Goal: Task Accomplishment & Management: Use online tool/utility

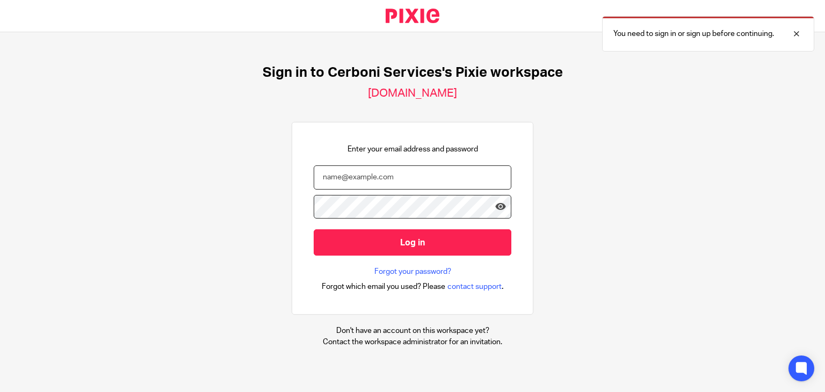
type input "[EMAIL_ADDRESS][DOMAIN_NAME]"
click at [403, 241] on input "Log in" at bounding box center [413, 242] width 198 height 26
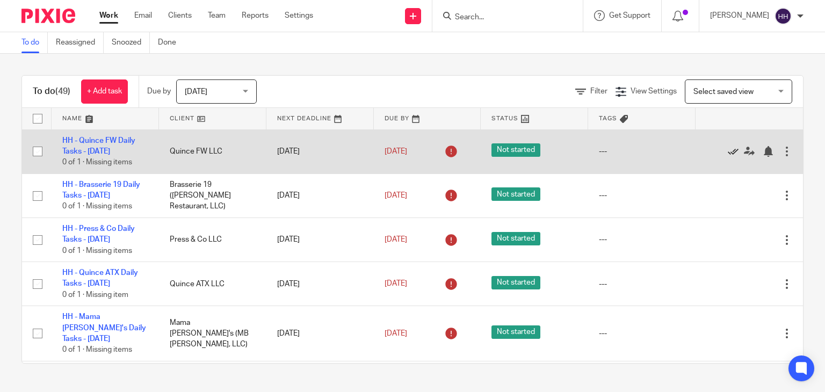
click at [728, 148] on icon at bounding box center [733, 151] width 11 height 11
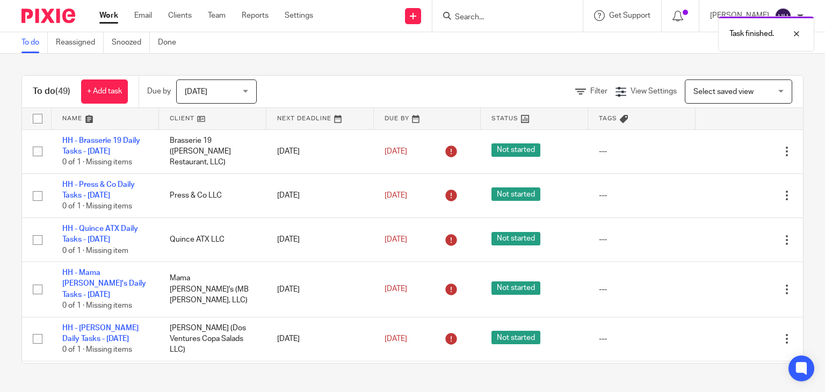
click at [728, 148] on icon at bounding box center [733, 151] width 11 height 11
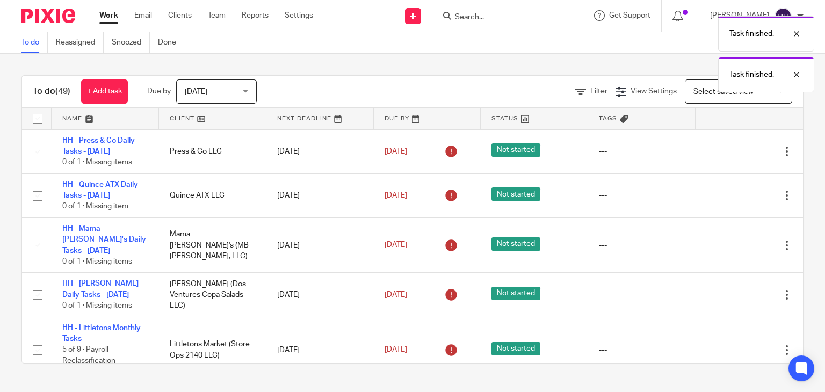
click at [728, 148] on icon at bounding box center [733, 151] width 11 height 11
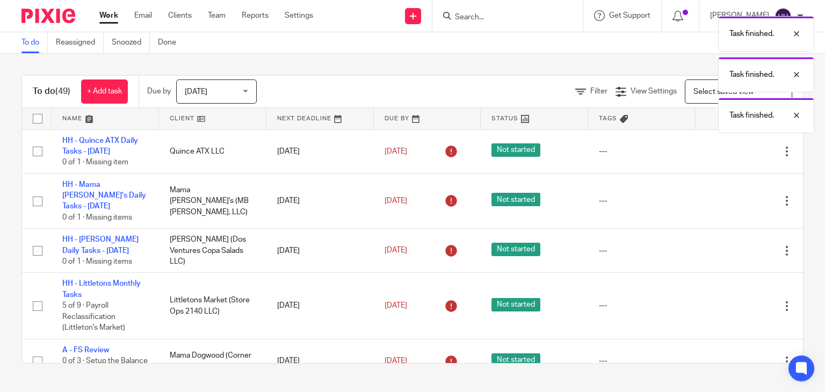
click at [728, 148] on icon at bounding box center [733, 151] width 11 height 11
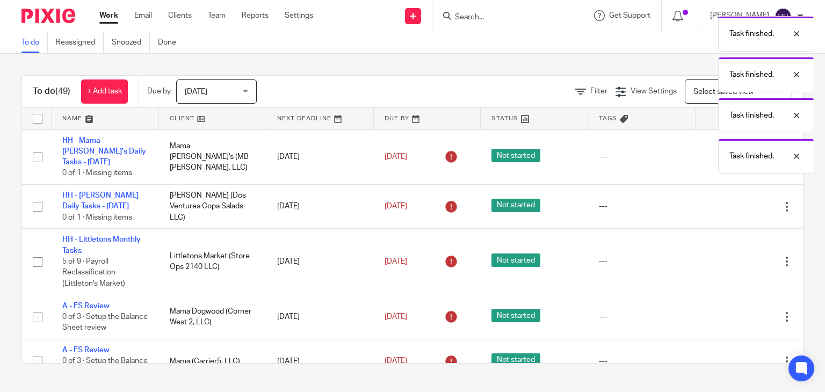
click at [707, 148] on div "Task finished. Task finished. Task finished. Task finished." at bounding box center [614, 92] width 402 height 163
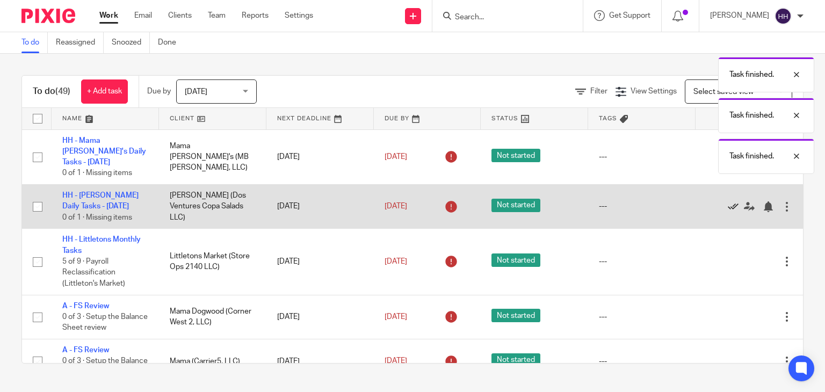
click at [728, 201] on icon at bounding box center [733, 206] width 11 height 11
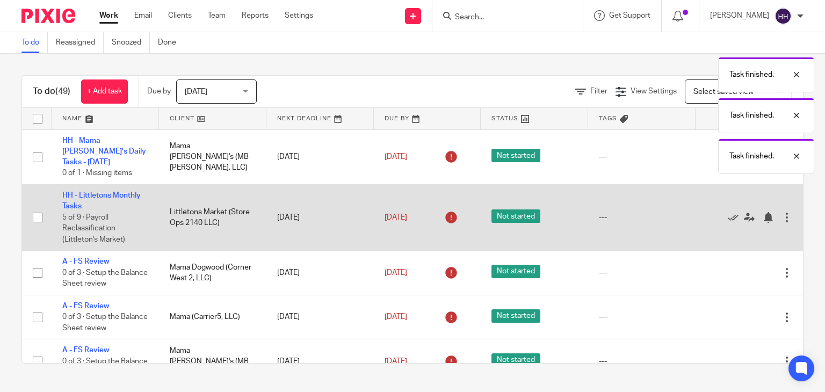
click at [707, 213] on div "Edit task Delete" at bounding box center [749, 217] width 86 height 27
click at [728, 212] on icon at bounding box center [733, 217] width 11 height 11
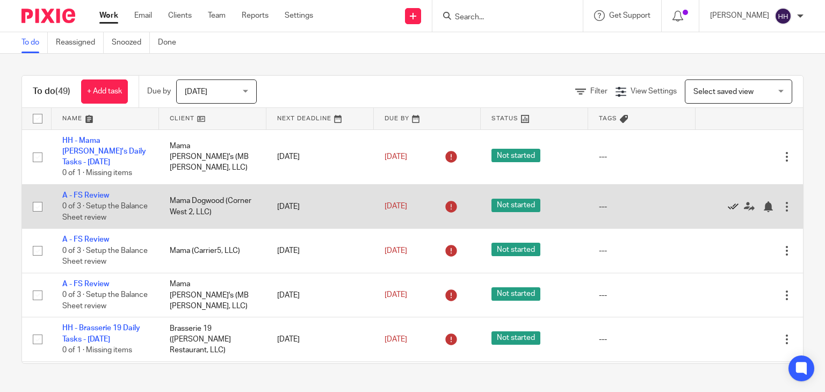
click at [728, 201] on icon at bounding box center [733, 206] width 11 height 11
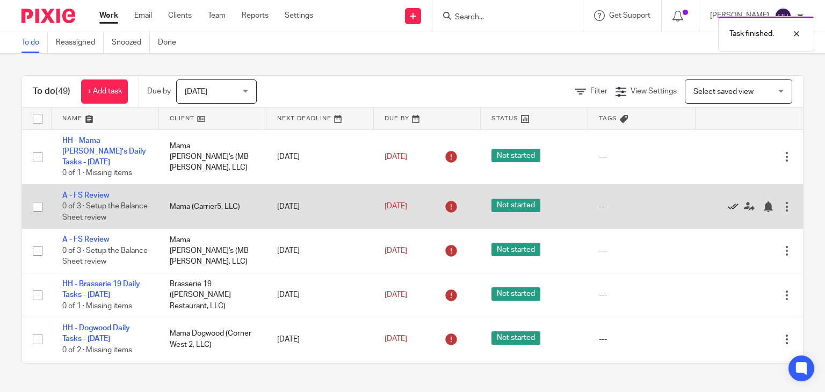
click at [728, 201] on icon at bounding box center [733, 206] width 11 height 11
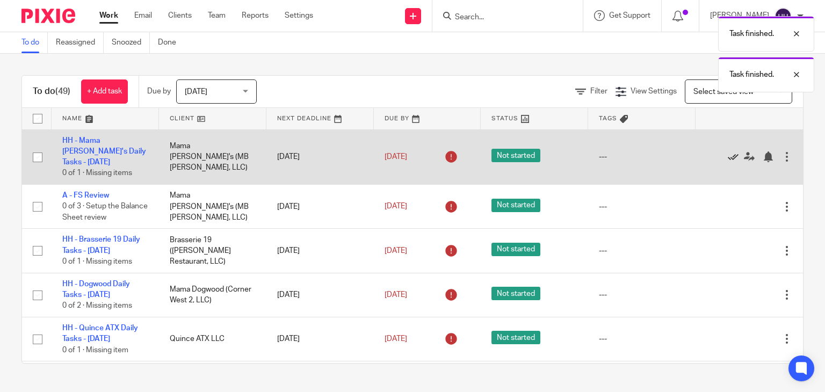
click at [728, 152] on icon at bounding box center [733, 157] width 11 height 11
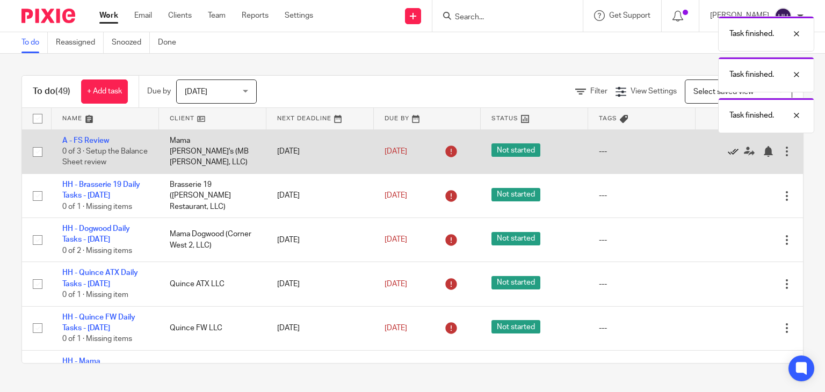
click at [728, 151] on icon at bounding box center [733, 151] width 11 height 11
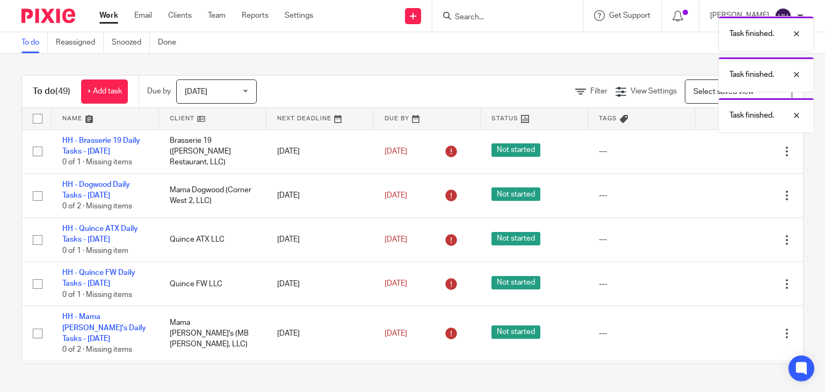
click at [728, 151] on icon at bounding box center [733, 151] width 11 height 11
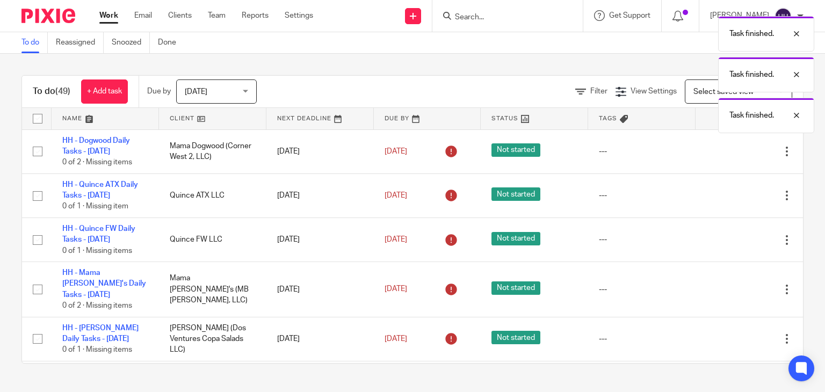
click at [728, 151] on icon at bounding box center [733, 151] width 11 height 11
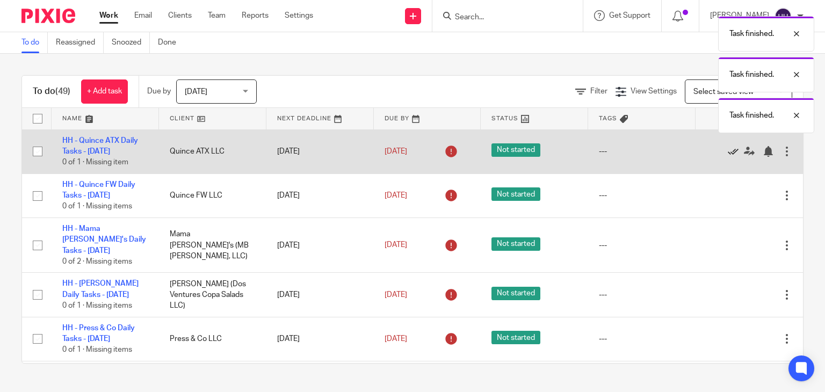
click at [728, 151] on icon at bounding box center [733, 151] width 11 height 11
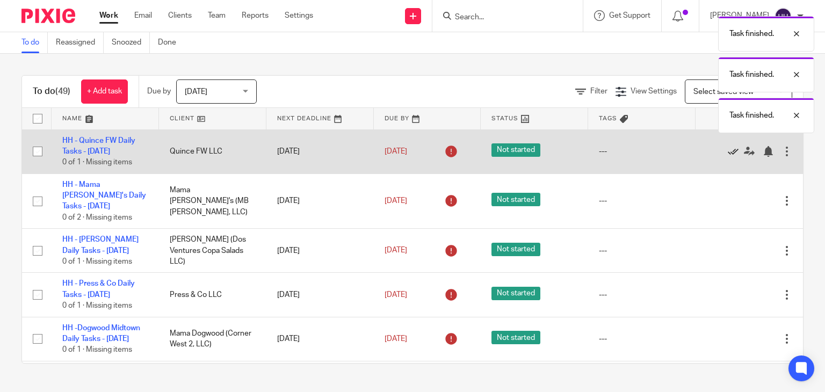
click at [728, 151] on icon at bounding box center [733, 151] width 11 height 11
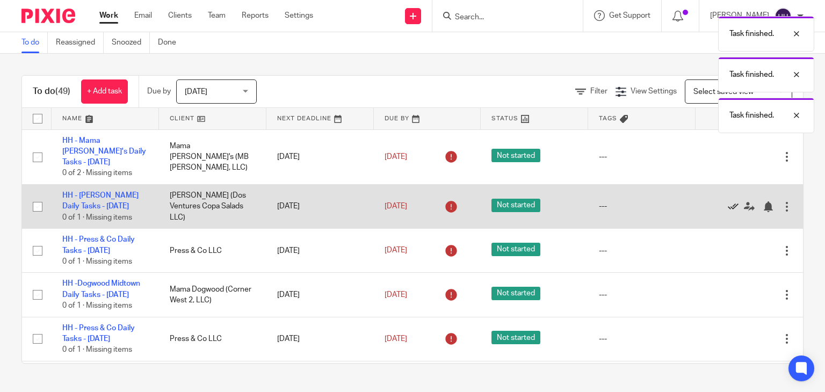
click at [728, 201] on icon at bounding box center [733, 206] width 11 height 11
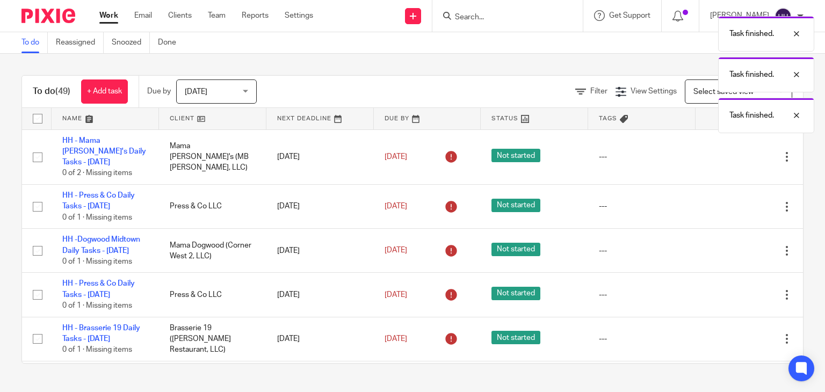
click at [728, 201] on icon at bounding box center [733, 206] width 11 height 11
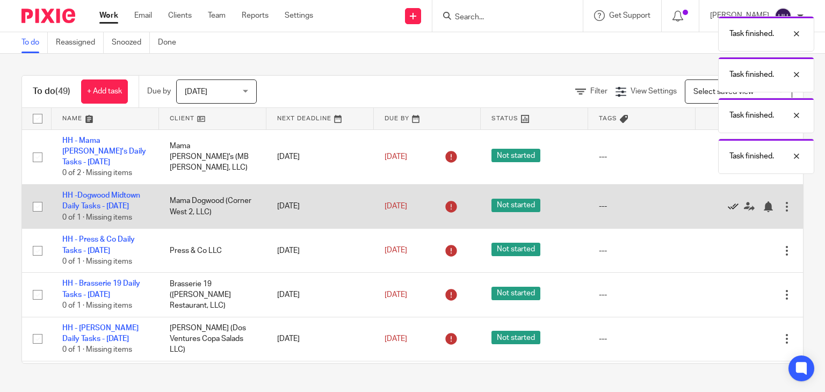
click at [728, 201] on icon at bounding box center [733, 206] width 11 height 11
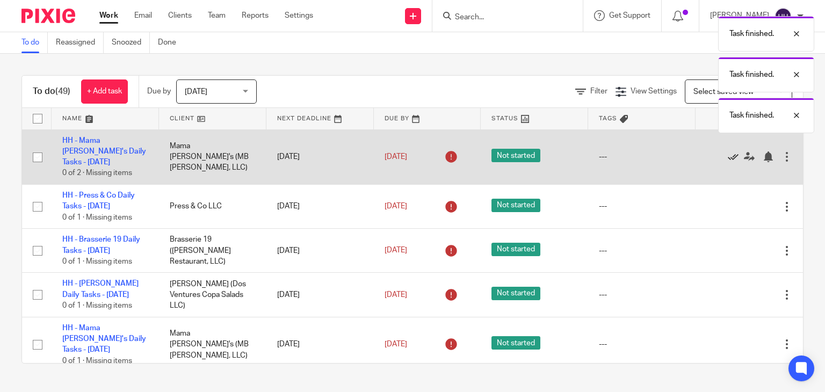
click at [728, 153] on icon at bounding box center [733, 157] width 11 height 11
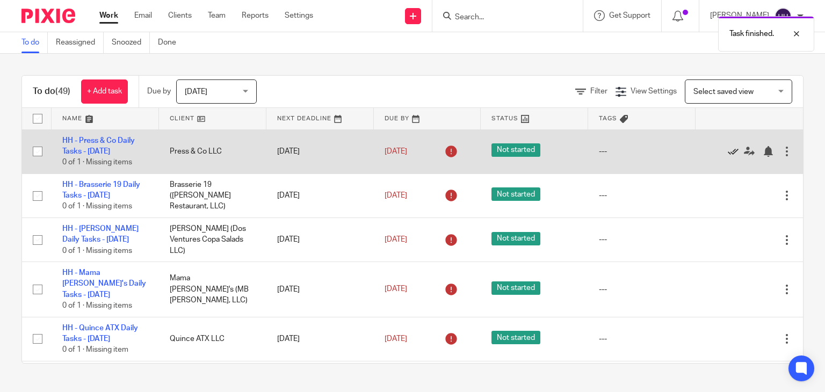
click at [728, 153] on icon at bounding box center [733, 151] width 11 height 11
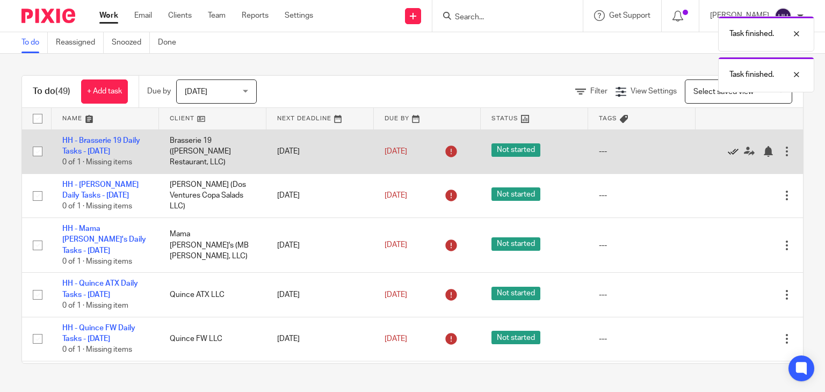
click at [728, 153] on icon at bounding box center [733, 151] width 11 height 11
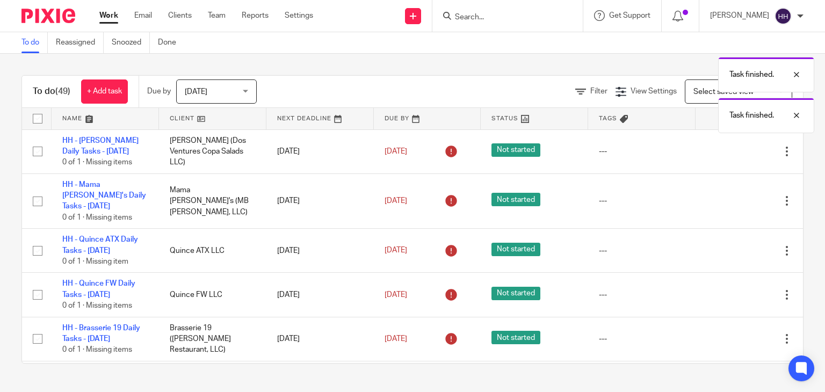
click at [728, 153] on icon at bounding box center [733, 151] width 11 height 11
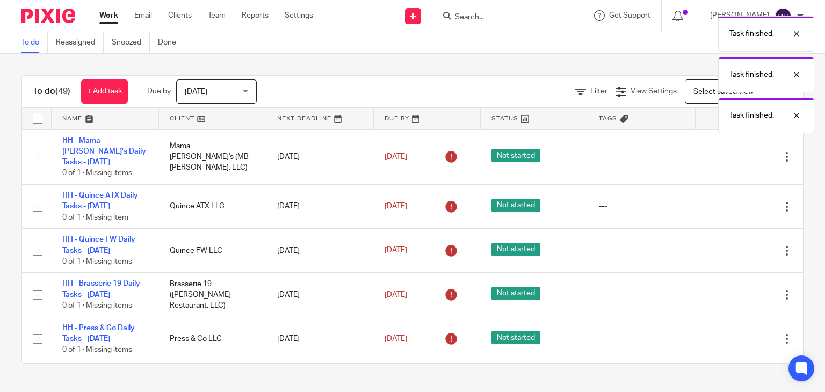
click at [728, 153] on icon at bounding box center [733, 157] width 11 height 11
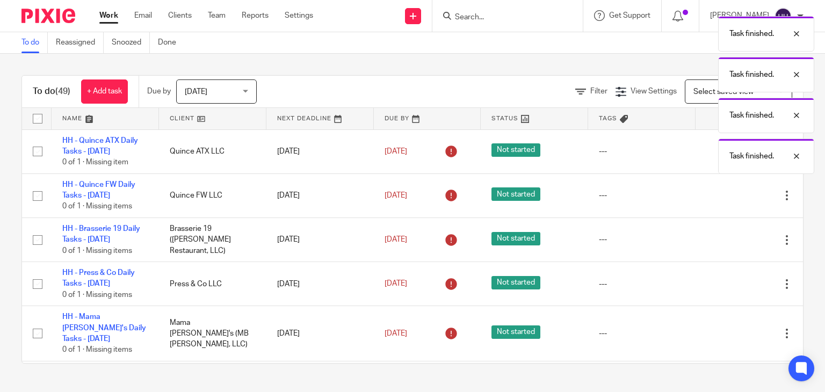
click at [708, 153] on div "Task finished. Task finished. Task finished. Task finished." at bounding box center [614, 92] width 402 height 163
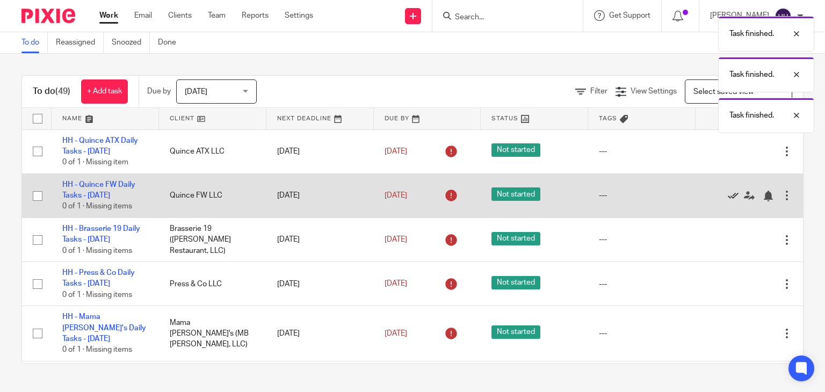
click at [728, 196] on icon at bounding box center [733, 196] width 11 height 11
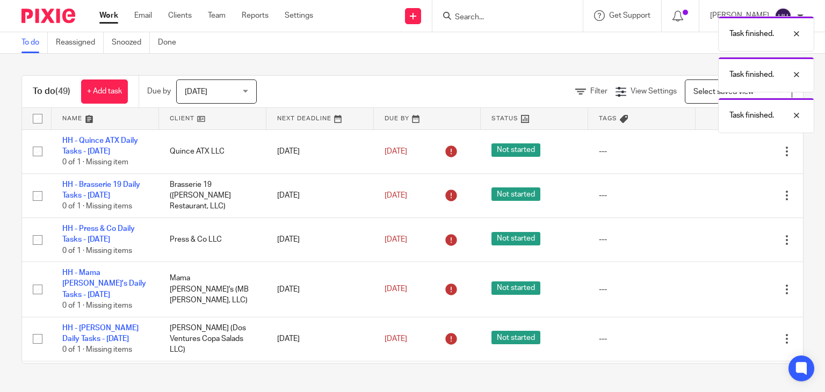
click at [728, 196] on icon at bounding box center [733, 196] width 11 height 11
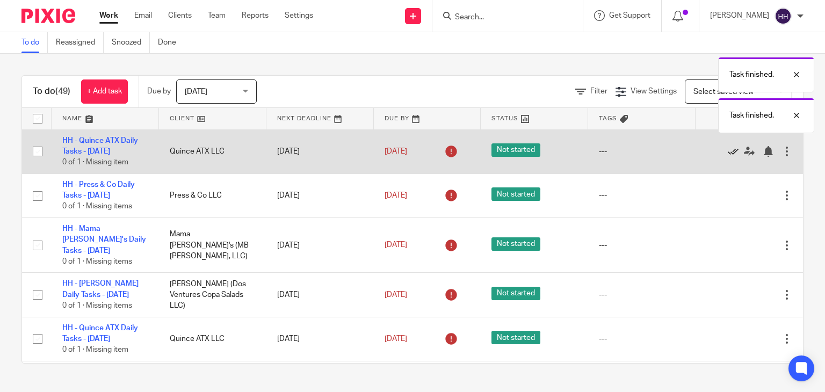
click at [728, 150] on icon at bounding box center [733, 151] width 11 height 11
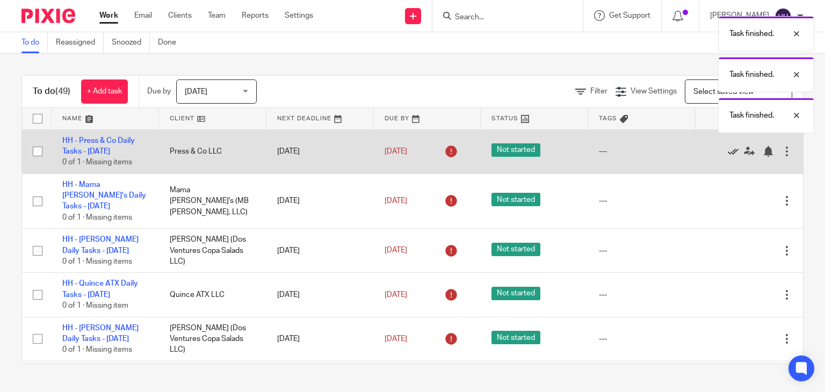
click at [728, 150] on icon at bounding box center [733, 151] width 11 height 11
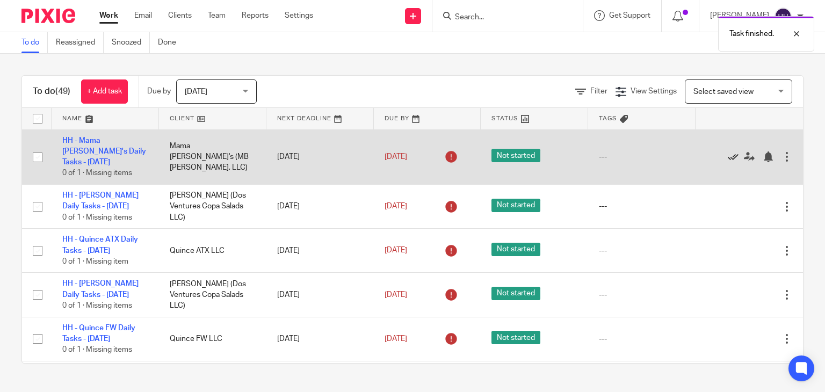
click at [728, 153] on icon at bounding box center [733, 157] width 11 height 11
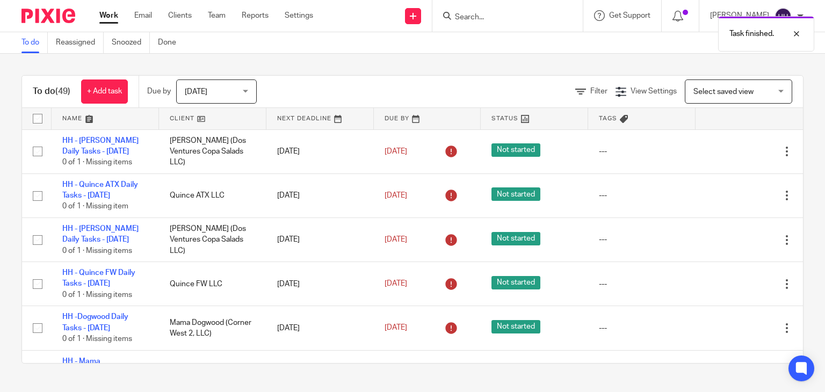
click at [728, 153] on icon at bounding box center [733, 151] width 11 height 11
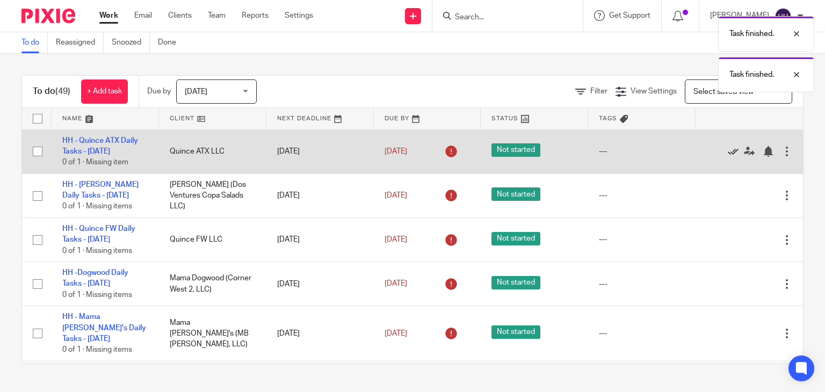
click at [728, 153] on icon at bounding box center [733, 151] width 11 height 11
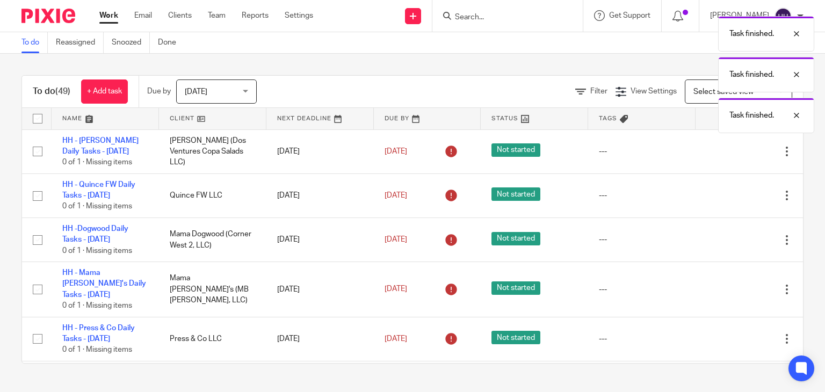
click at [728, 153] on icon at bounding box center [733, 151] width 11 height 11
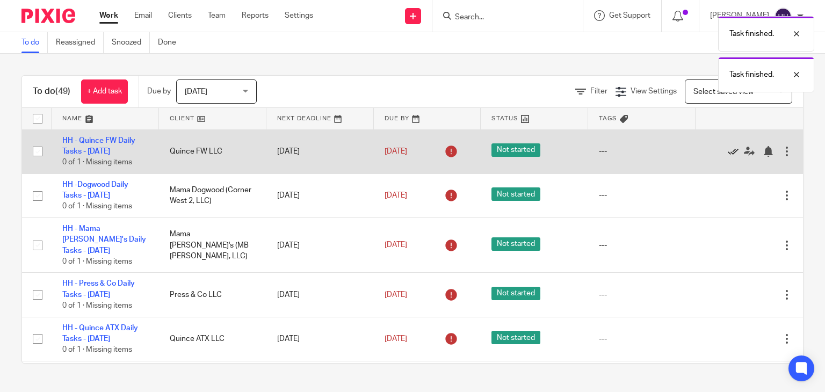
click at [728, 153] on icon at bounding box center [733, 151] width 11 height 11
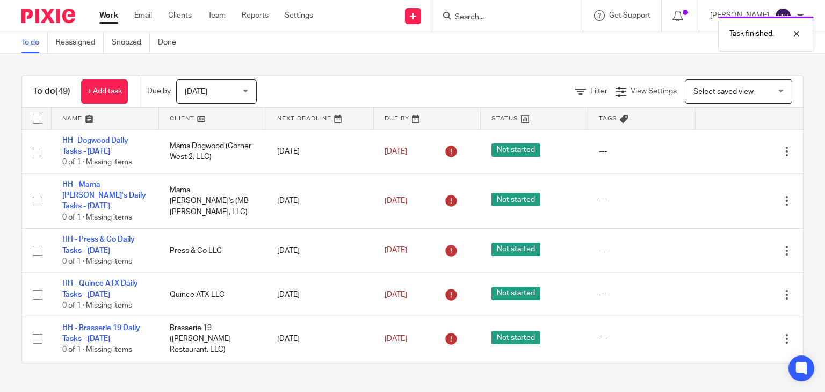
click at [728, 153] on icon at bounding box center [733, 151] width 11 height 11
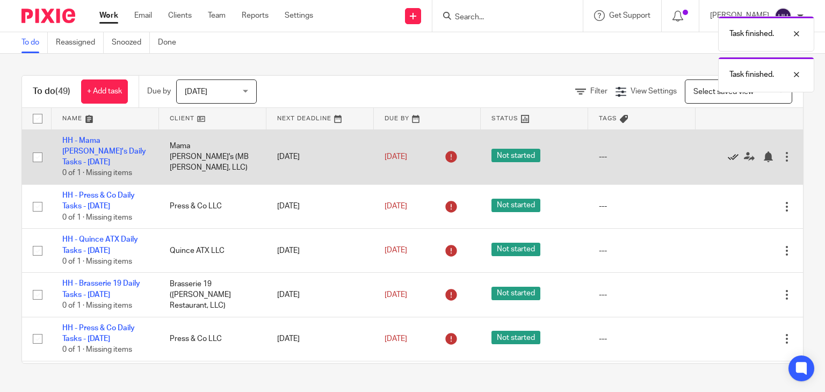
click at [728, 154] on icon at bounding box center [733, 157] width 11 height 11
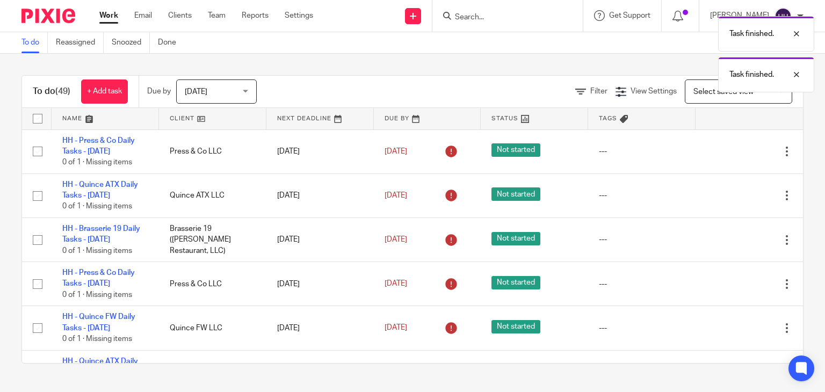
click at [728, 154] on icon at bounding box center [733, 151] width 11 height 11
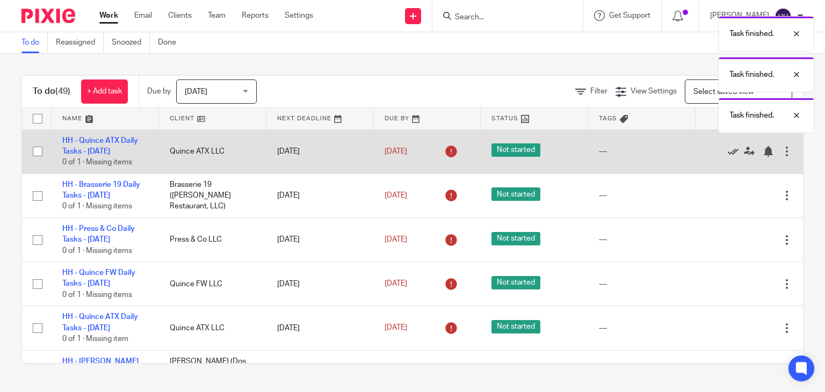
click at [728, 154] on icon at bounding box center [733, 151] width 11 height 11
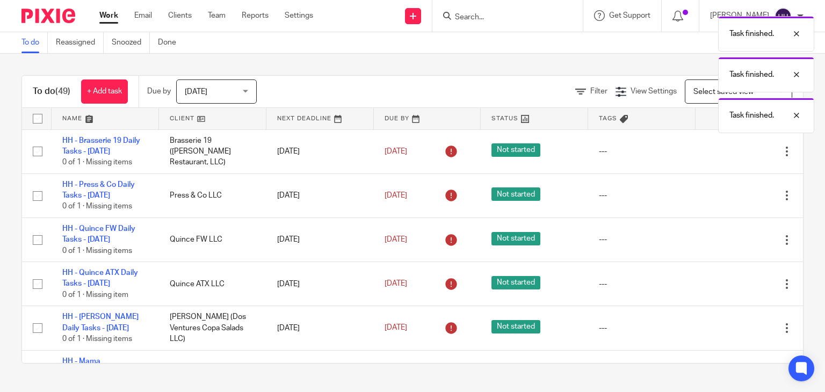
click at [728, 154] on icon at bounding box center [733, 151] width 11 height 11
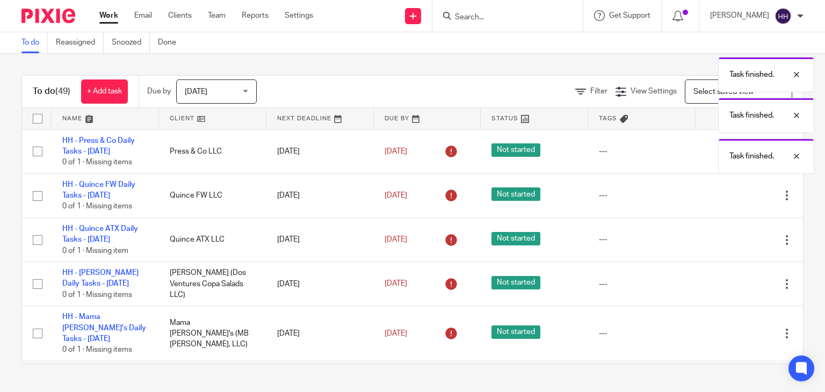
click at [705, 154] on div "Task finished. Task finished. Task finished. Task finished." at bounding box center [614, 92] width 402 height 163
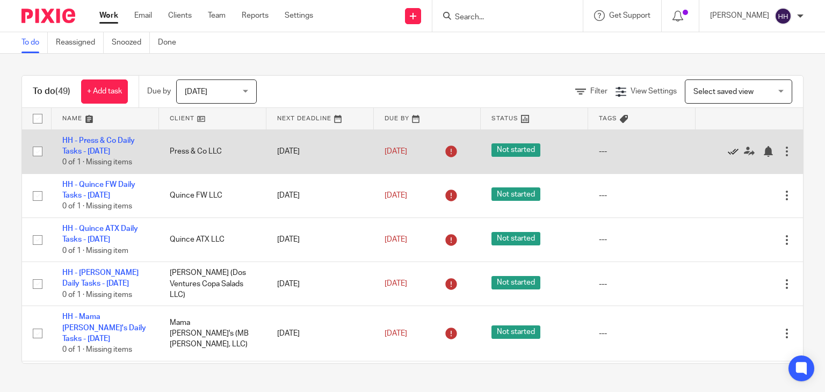
click at [728, 154] on icon at bounding box center [733, 151] width 11 height 11
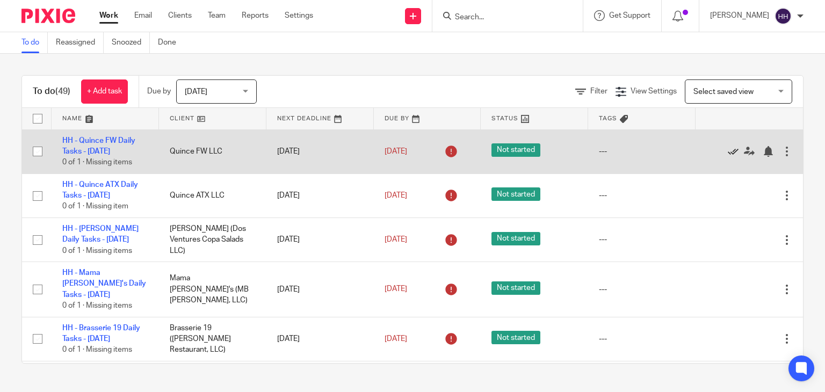
click at [728, 154] on icon at bounding box center [733, 151] width 11 height 11
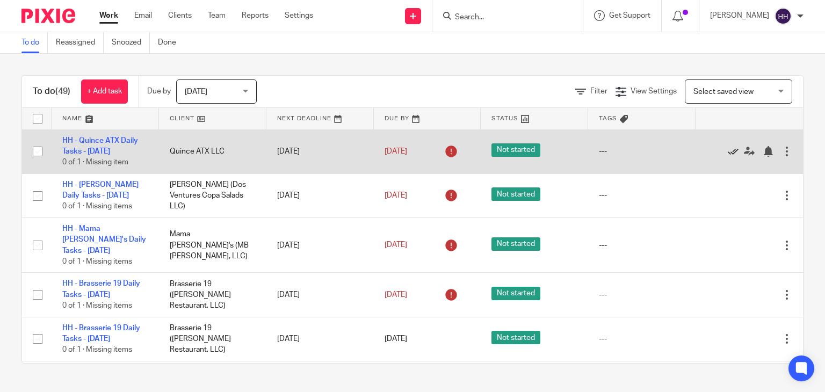
click at [728, 155] on icon at bounding box center [733, 151] width 11 height 11
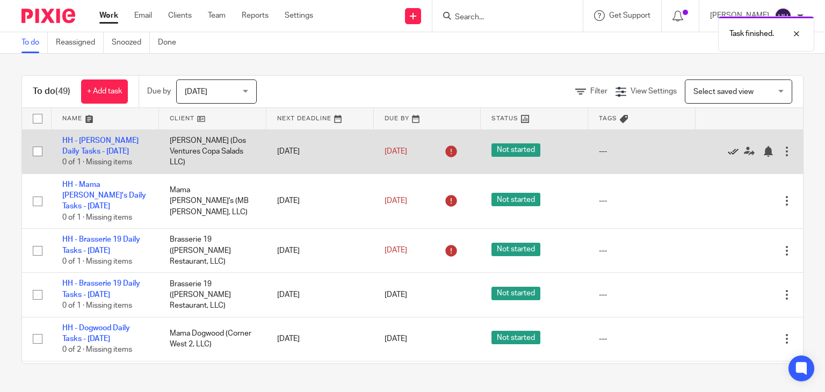
click at [728, 155] on icon at bounding box center [733, 151] width 11 height 11
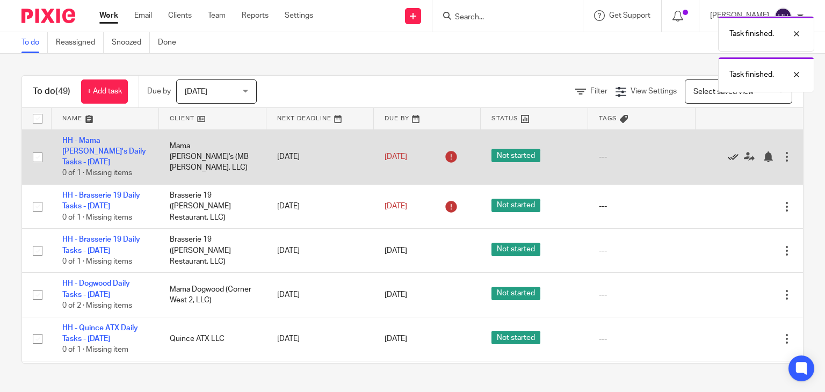
click at [728, 155] on icon at bounding box center [733, 157] width 11 height 11
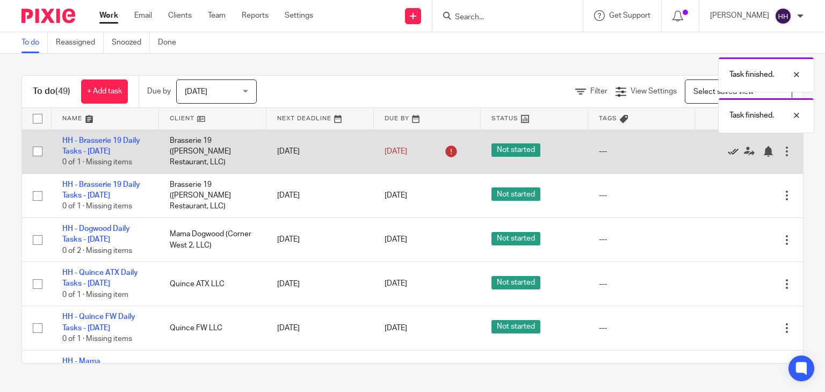
click at [728, 155] on icon at bounding box center [733, 151] width 11 height 11
